Goal: Book appointment/travel/reservation

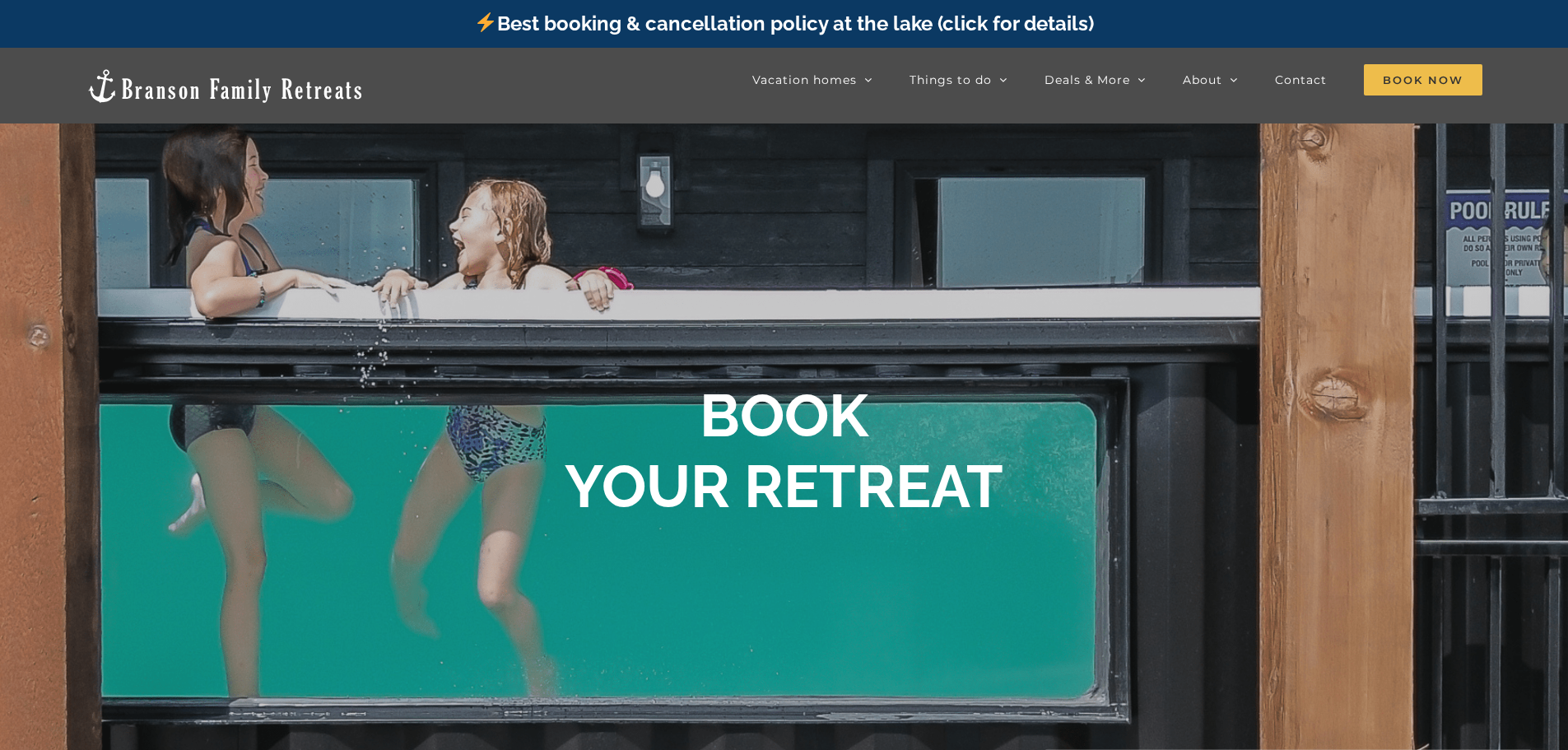
scroll to position [915, 0]
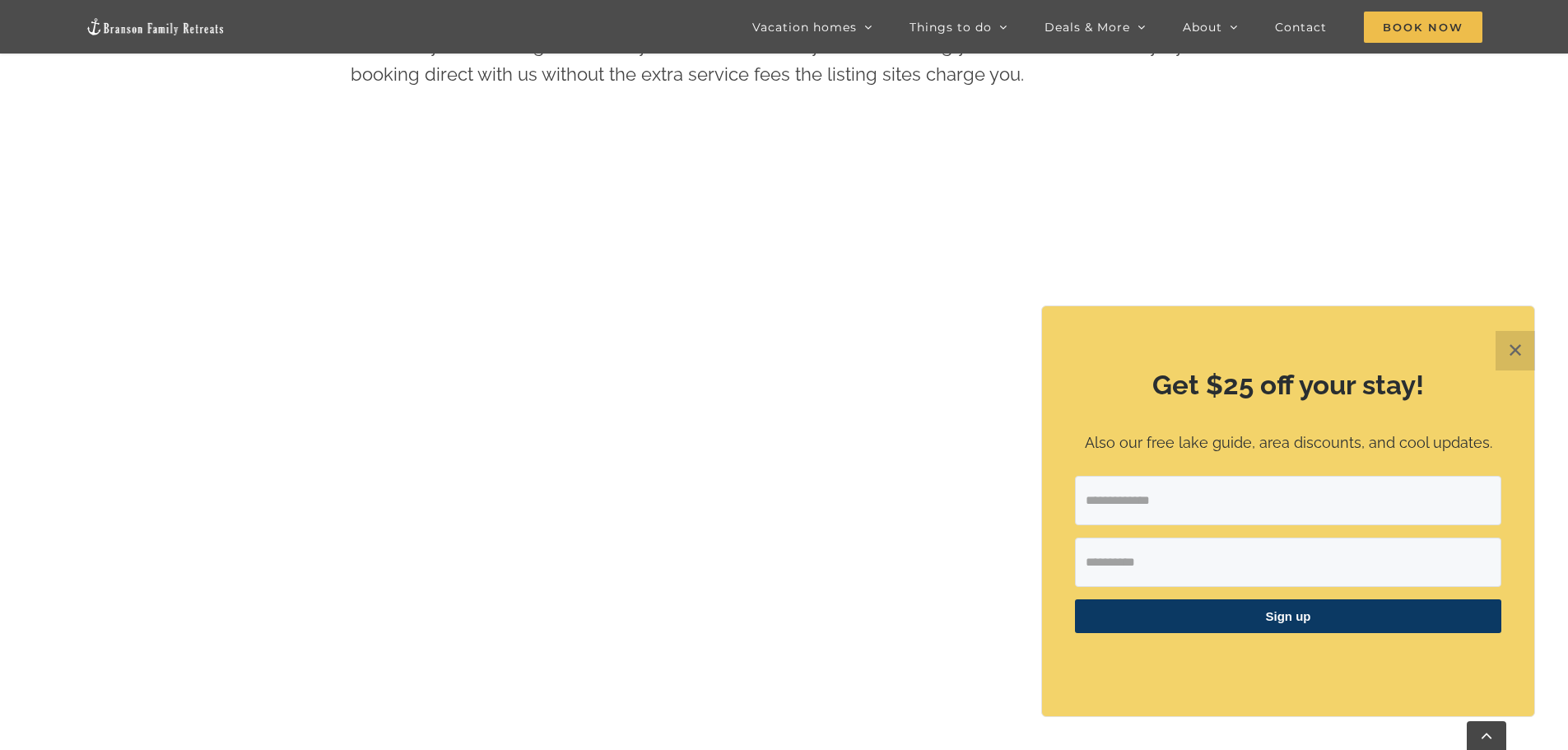
click at [1516, 353] on button "✕" at bounding box center [1515, 350] width 40 height 40
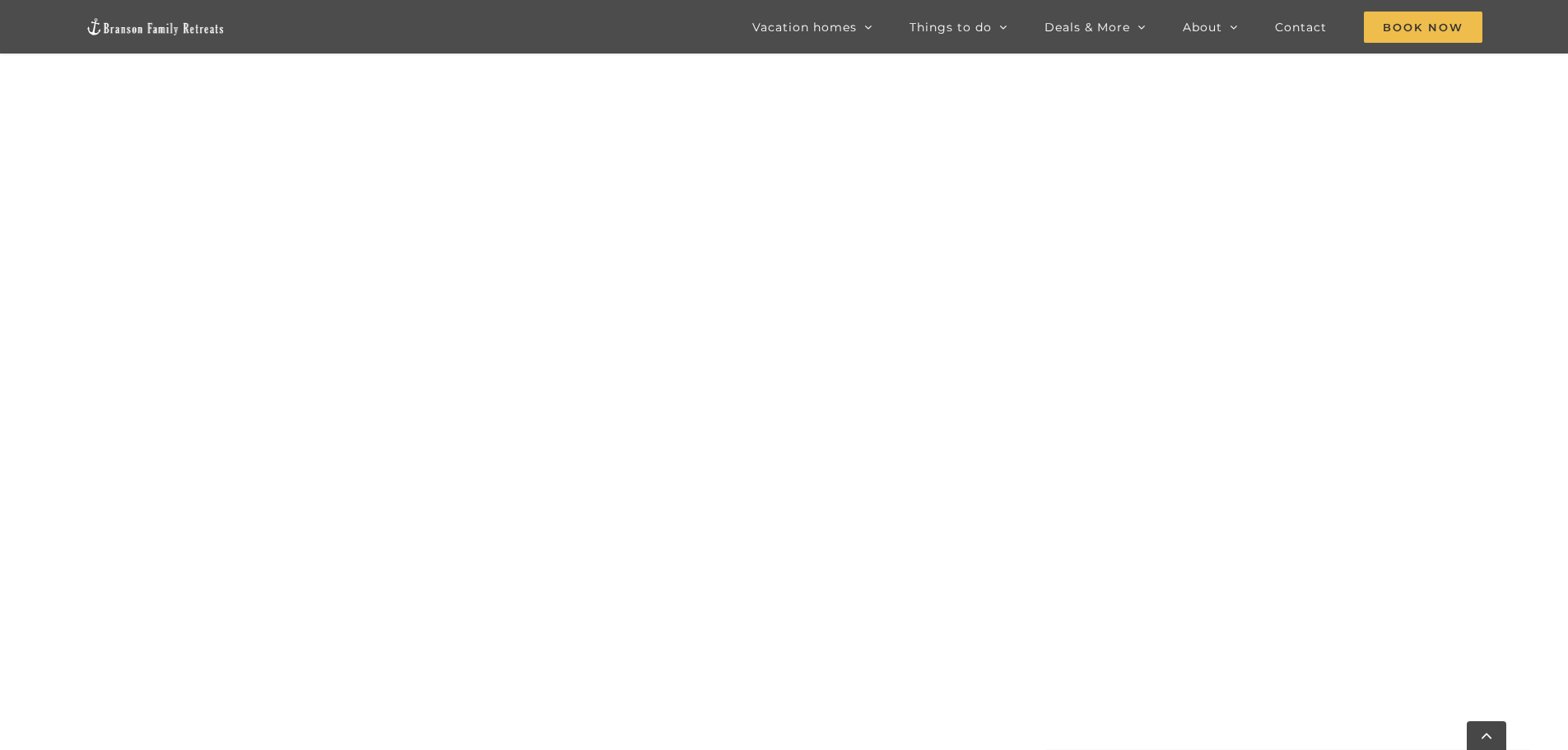
scroll to position [1313, 0]
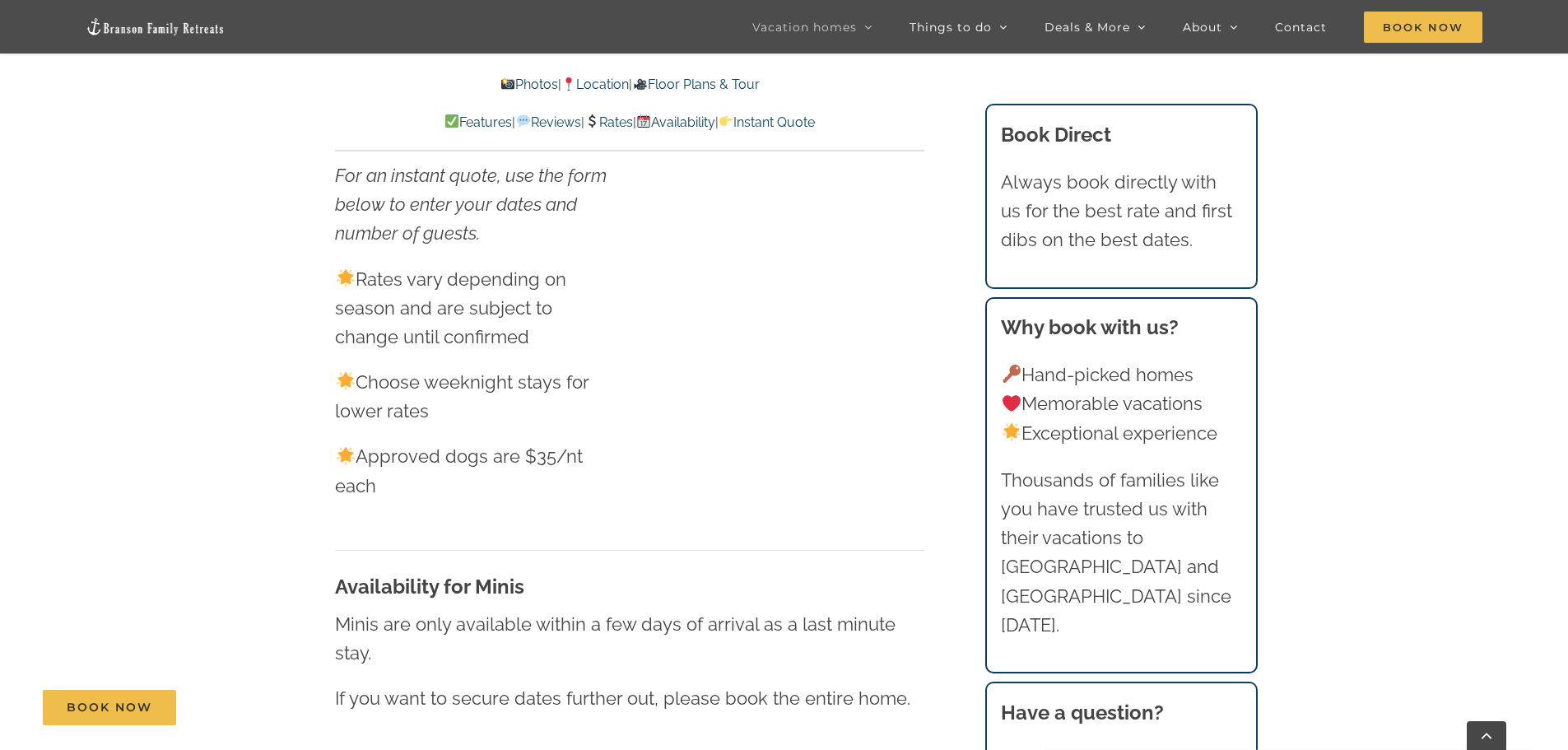
scroll to position [9389, 0]
